Goal: Task Accomplishment & Management: Manage account settings

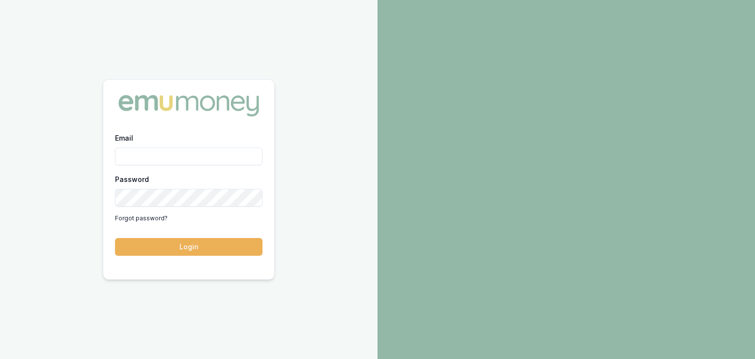
click at [158, 156] on input "Email" at bounding box center [188, 156] width 147 height 18
type input "baron.ketterman@emumoney.com.au"
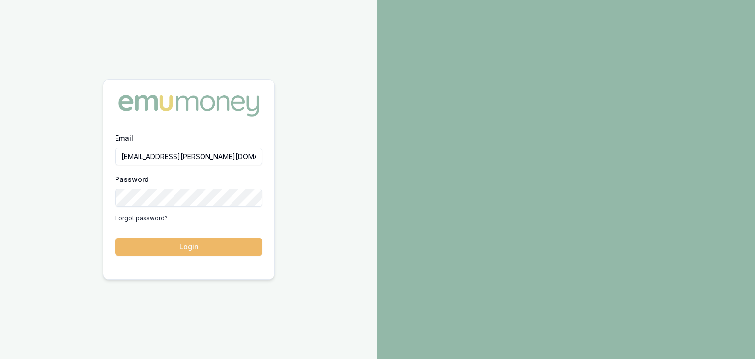
click at [173, 246] on button "Login" at bounding box center [188, 247] width 147 height 18
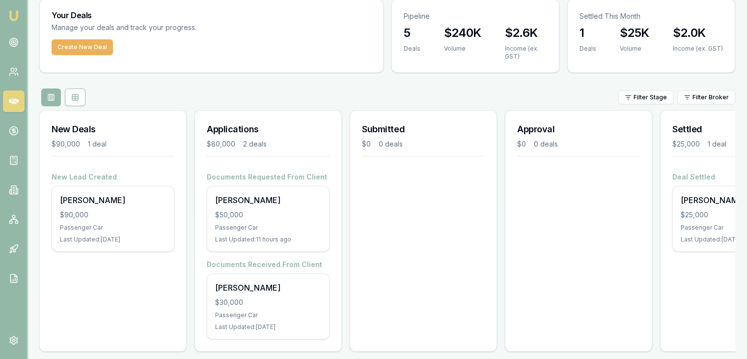
scroll to position [49, 0]
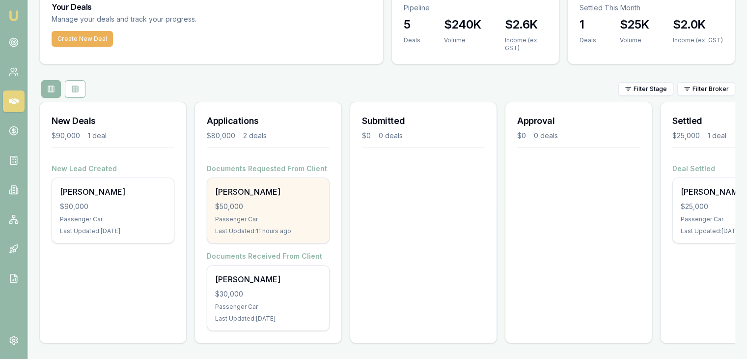
click at [265, 215] on div "Passenger Car" at bounding box center [268, 219] width 106 height 8
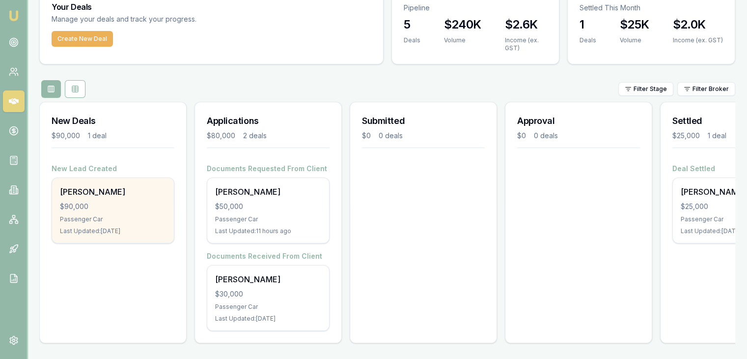
click at [125, 215] on div "Passenger Car" at bounding box center [113, 219] width 106 height 8
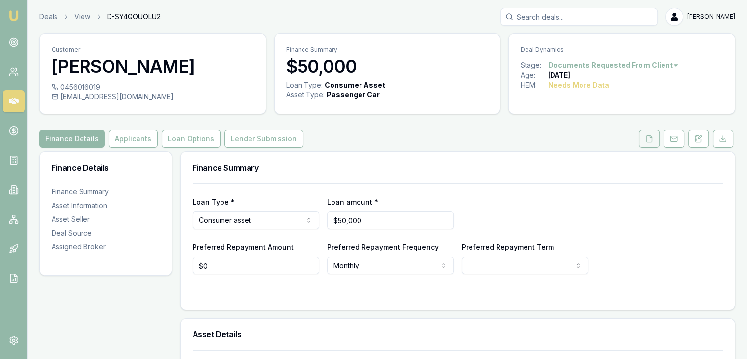
click at [652, 137] on polyline at bounding box center [651, 136] width 2 height 2
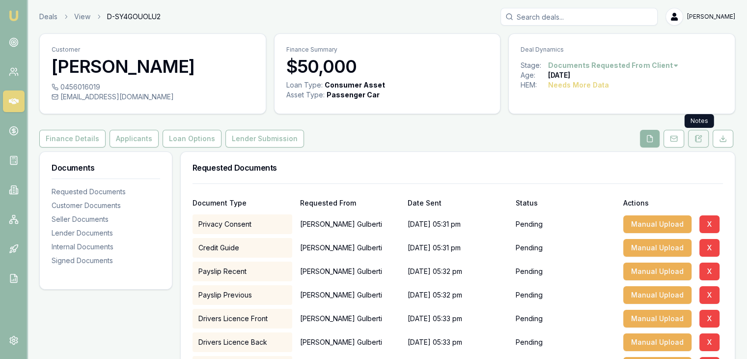
click at [700, 139] on icon at bounding box center [699, 139] width 8 height 8
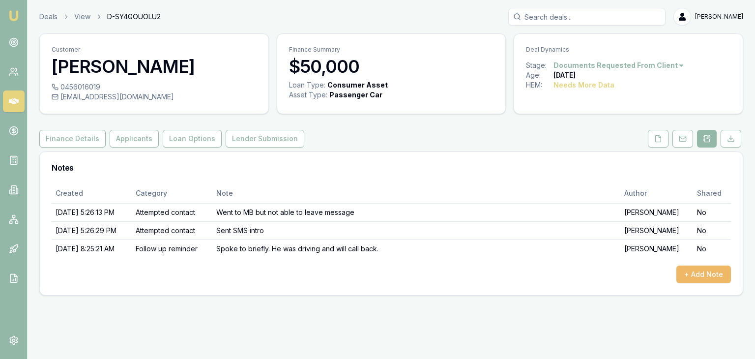
click at [704, 268] on button "+ Add Note" at bounding box center [703, 274] width 55 height 18
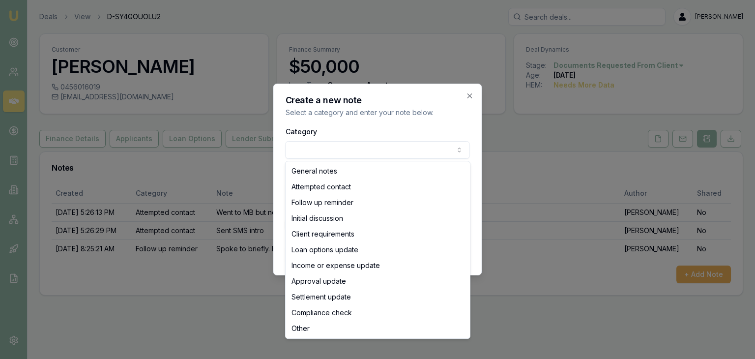
click at [304, 151] on body "Emu Broker Deals View D-SY4GOUOLU2 Baron Ketterman Toggle Menu Customer Marc Gu…" at bounding box center [377, 179] width 755 height 359
select select "CLIENT_REQUIREMENTS"
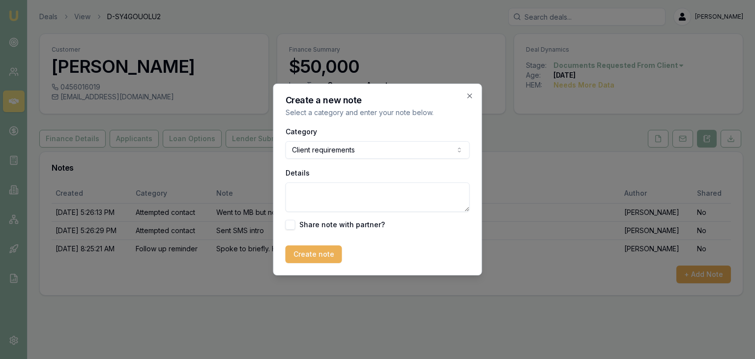
click at [305, 195] on textarea "Details" at bounding box center [377, 196] width 184 height 29
type textarea "Sent SMS about doc request"
click at [307, 255] on button "Create note" at bounding box center [313, 254] width 57 height 18
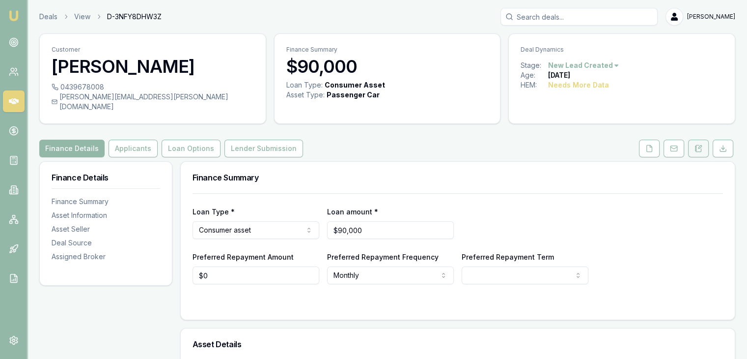
click at [701, 144] on icon at bounding box center [699, 148] width 8 height 8
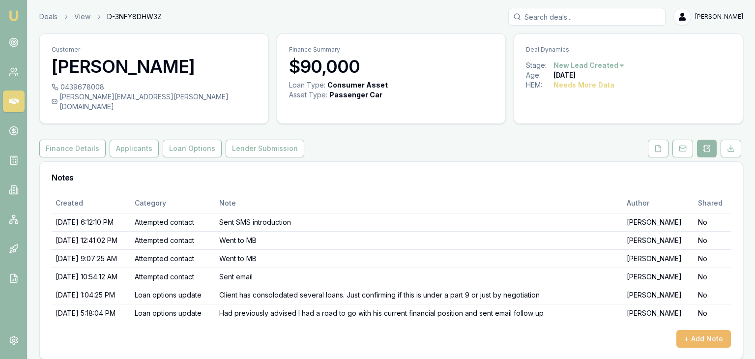
click at [691, 330] on button "+ Add Note" at bounding box center [703, 339] width 55 height 18
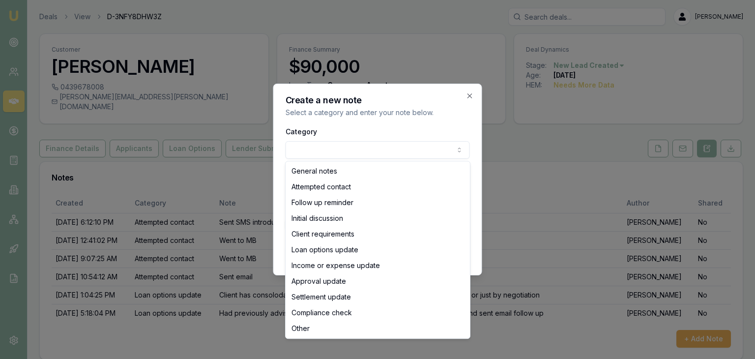
click at [328, 150] on body "Emu Broker Deals View D-3NFY8DHW3Z [PERSON_NAME] Toggle Menu Customer [PERSON_N…" at bounding box center [377, 179] width 755 height 359
select select "CLIENT_REQUIREMENTS"
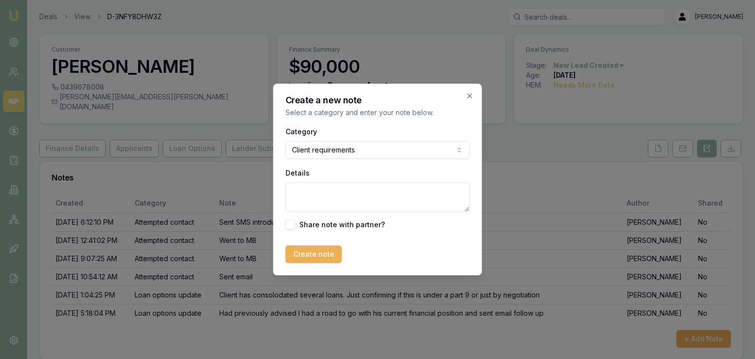
click at [315, 187] on textarea "Details" at bounding box center [377, 196] width 184 height 29
type textarea "Sent email reply to his request"
click at [313, 258] on button "Create note" at bounding box center [313, 254] width 57 height 18
